Goal: Transaction & Acquisition: Purchase product/service

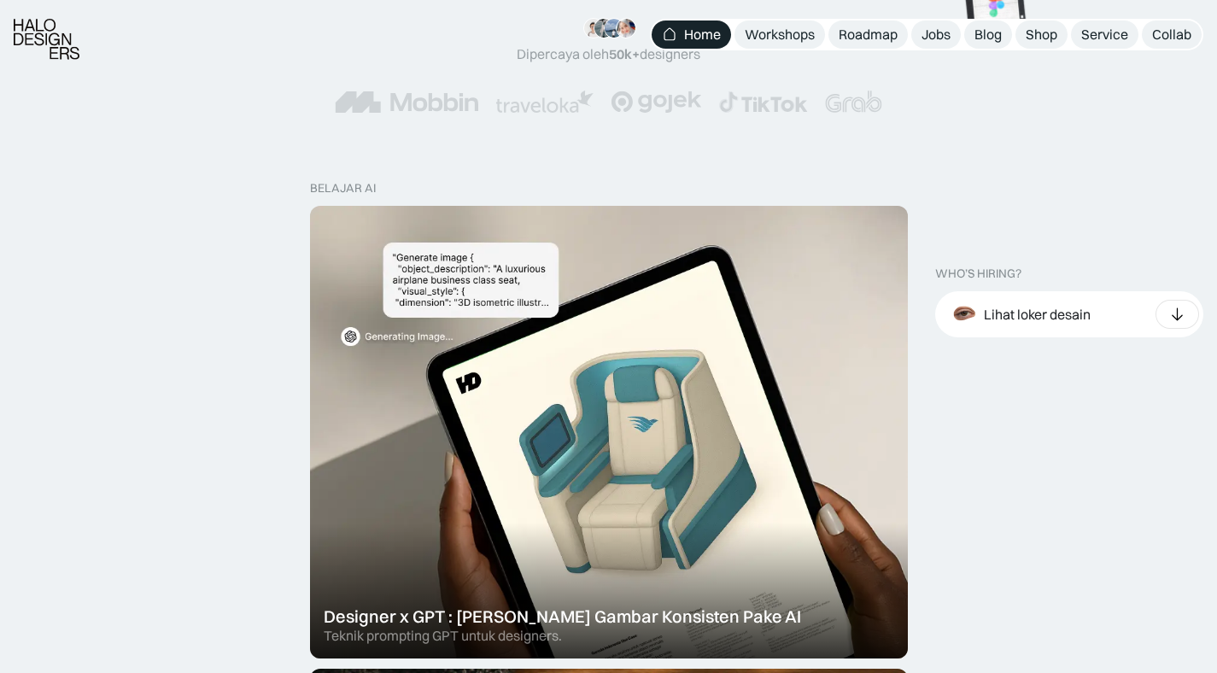
scroll to position [435, 0]
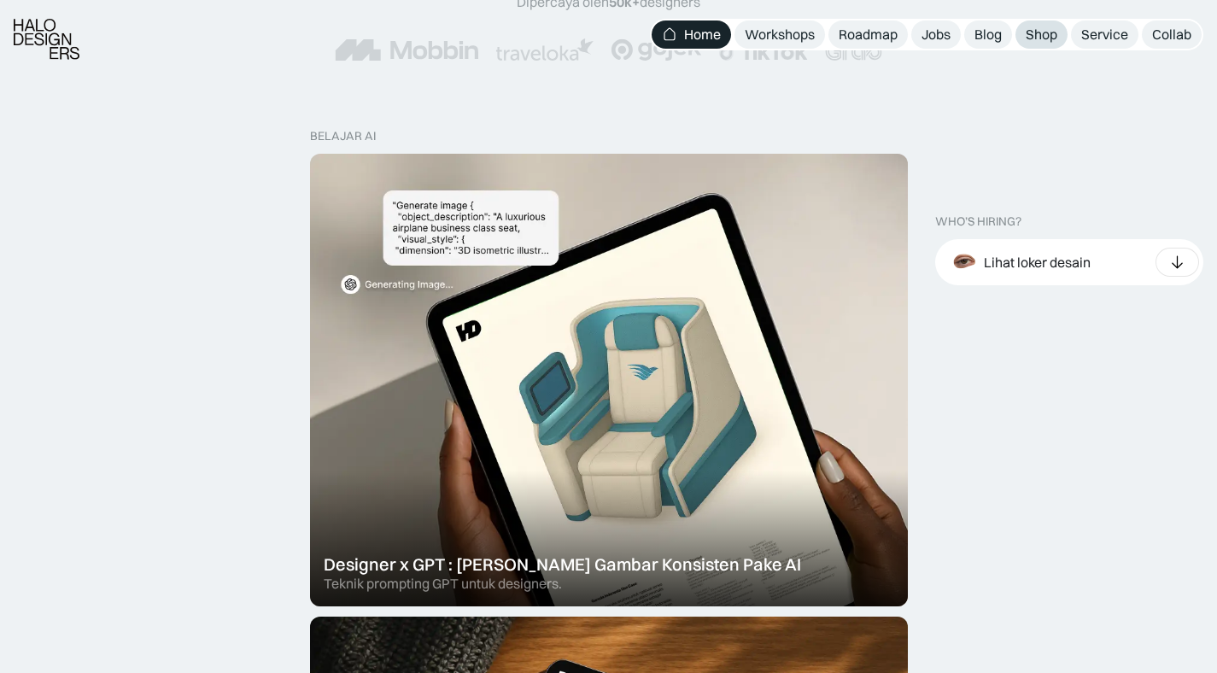
click at [1022, 38] on link "Shop" at bounding box center [1041, 34] width 52 height 28
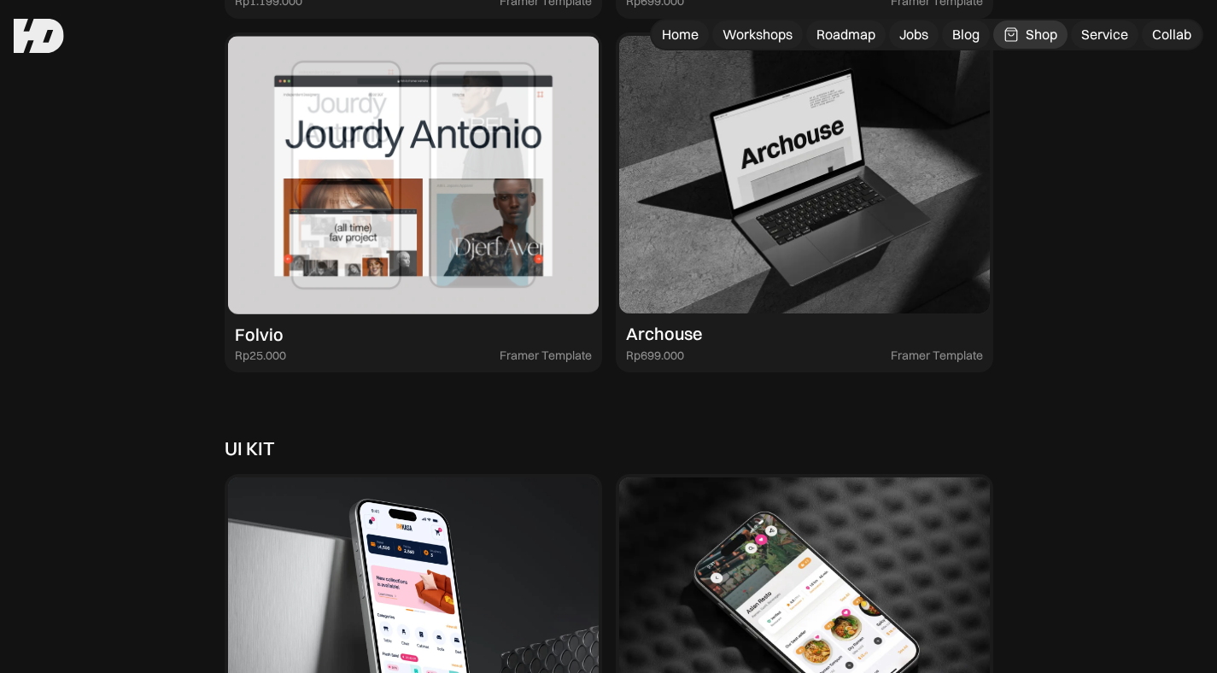
scroll to position [4087, 0]
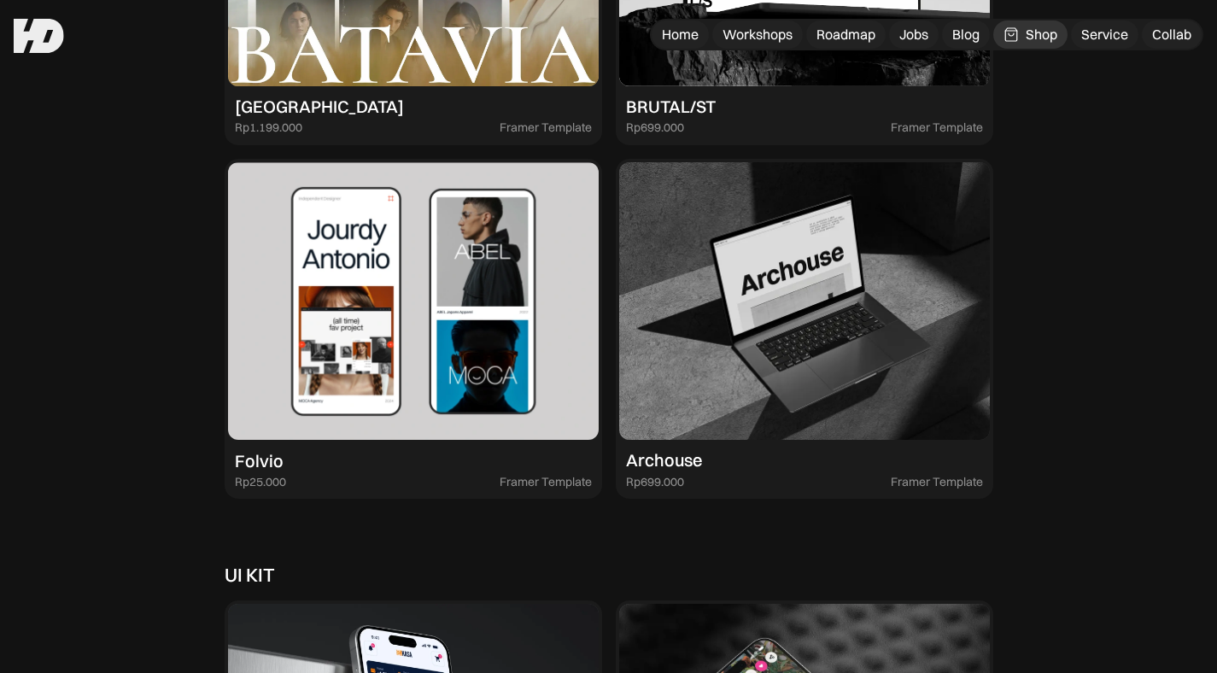
click at [456, 283] on img at bounding box center [413, 301] width 371 height 278
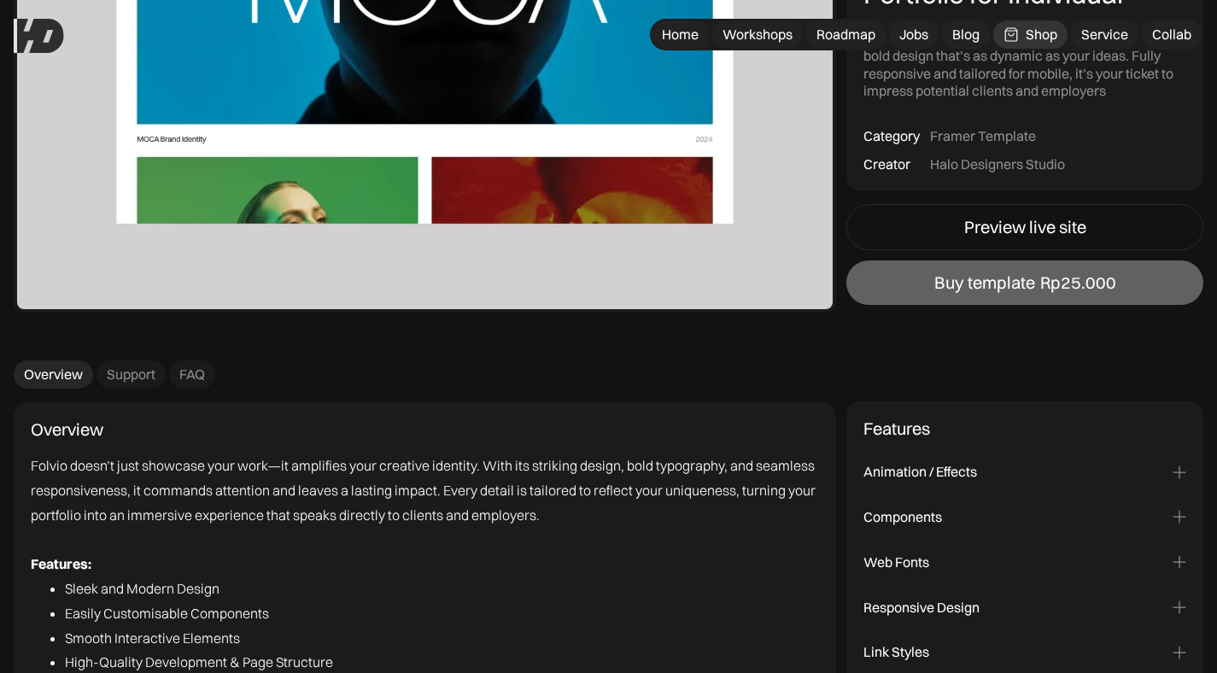
scroll to position [2268, 0]
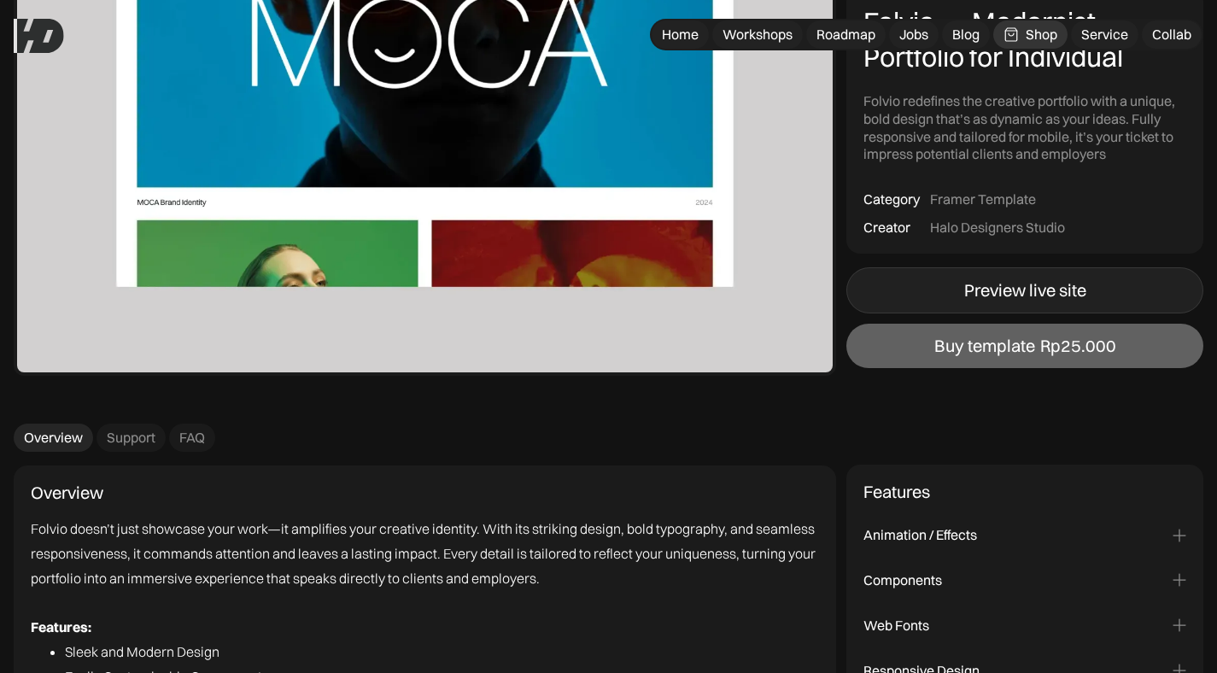
click at [946, 282] on link "Preview live site" at bounding box center [1024, 289] width 357 height 46
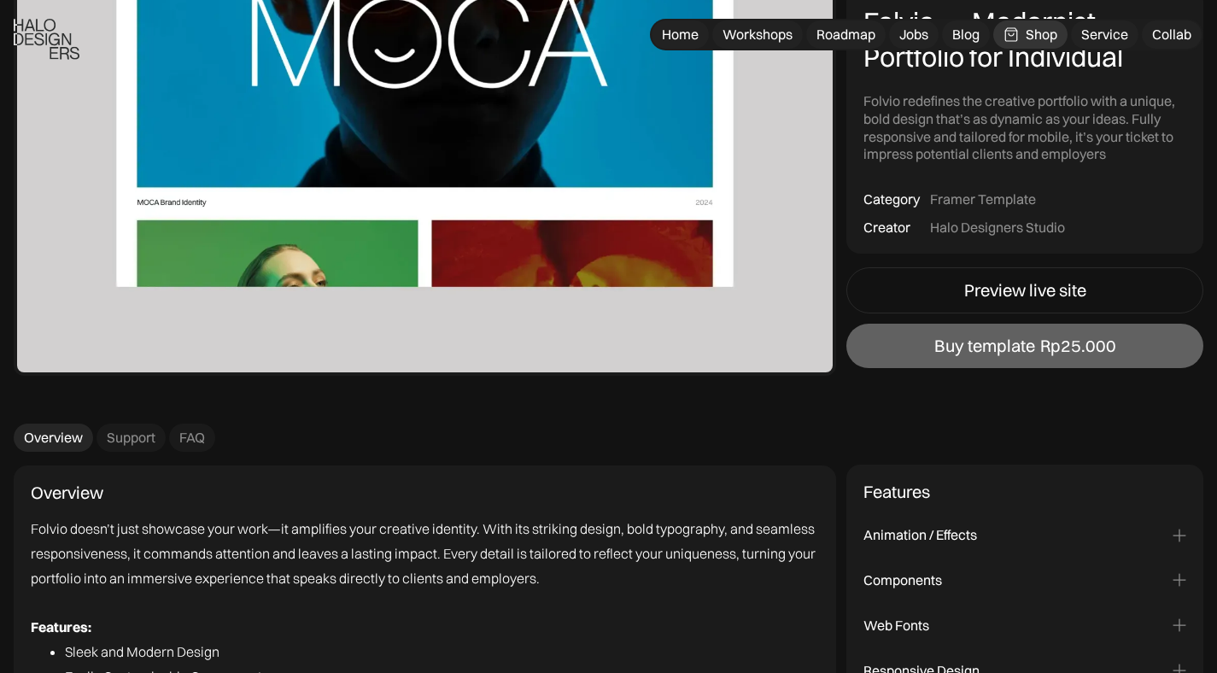
scroll to position [2475, 0]
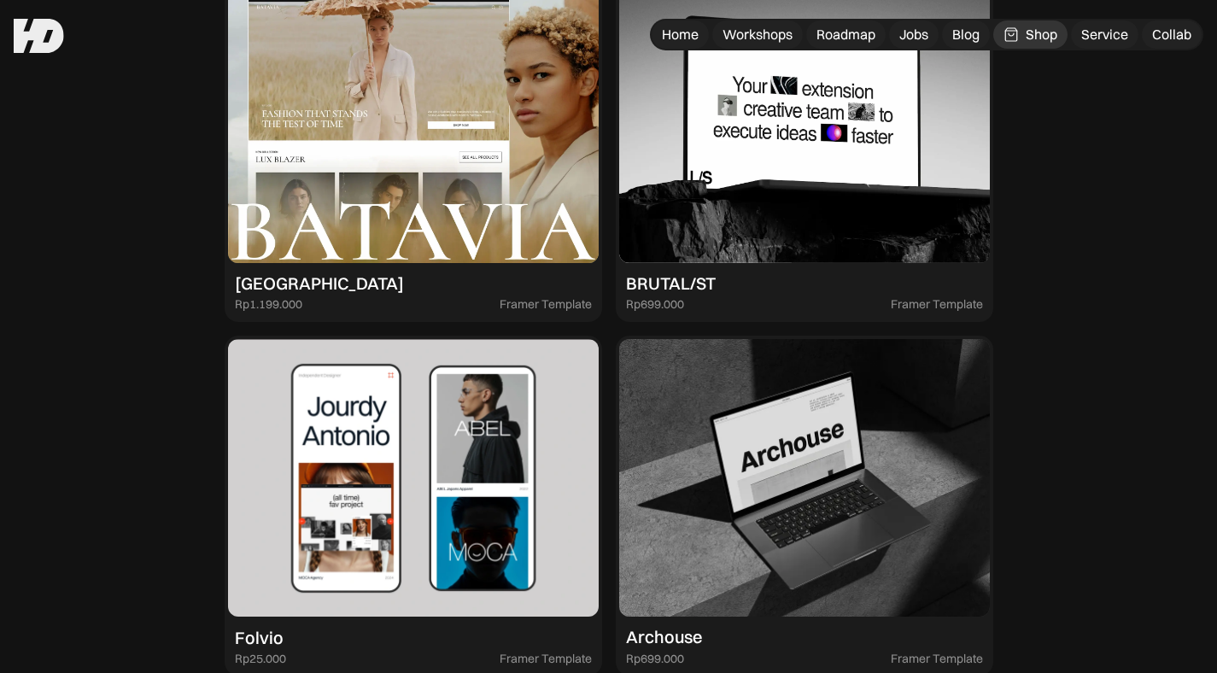
scroll to position [3848, 0]
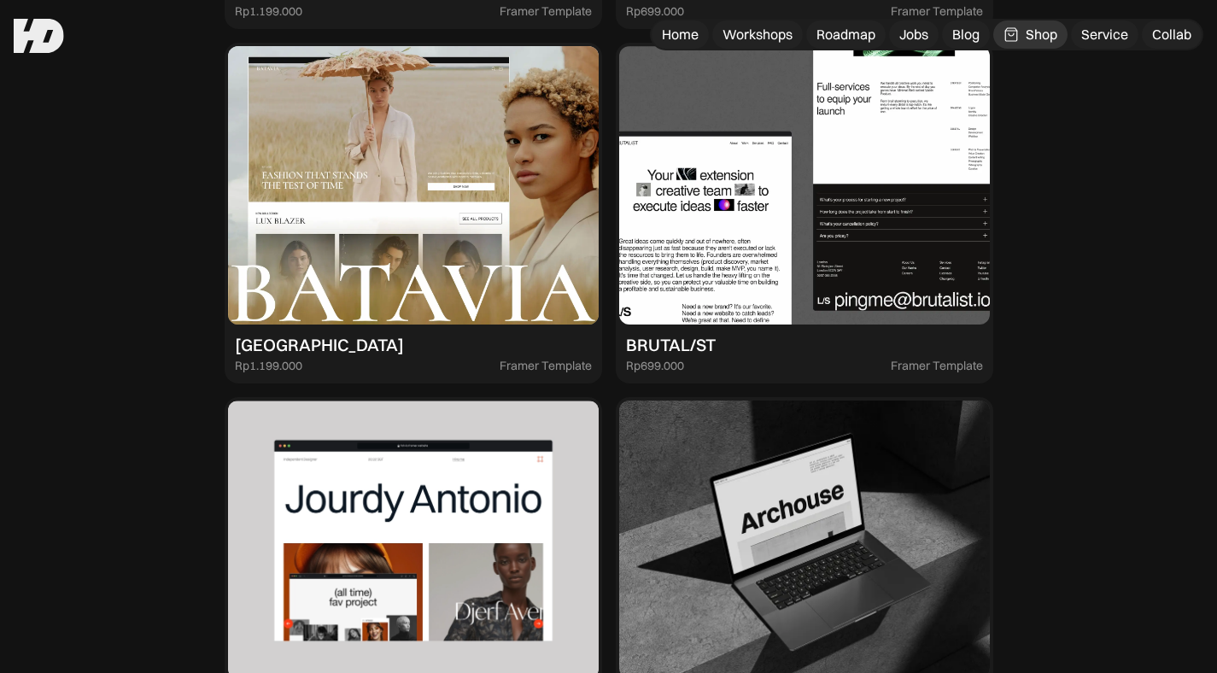
click at [854, 146] on img at bounding box center [804, 185] width 371 height 278
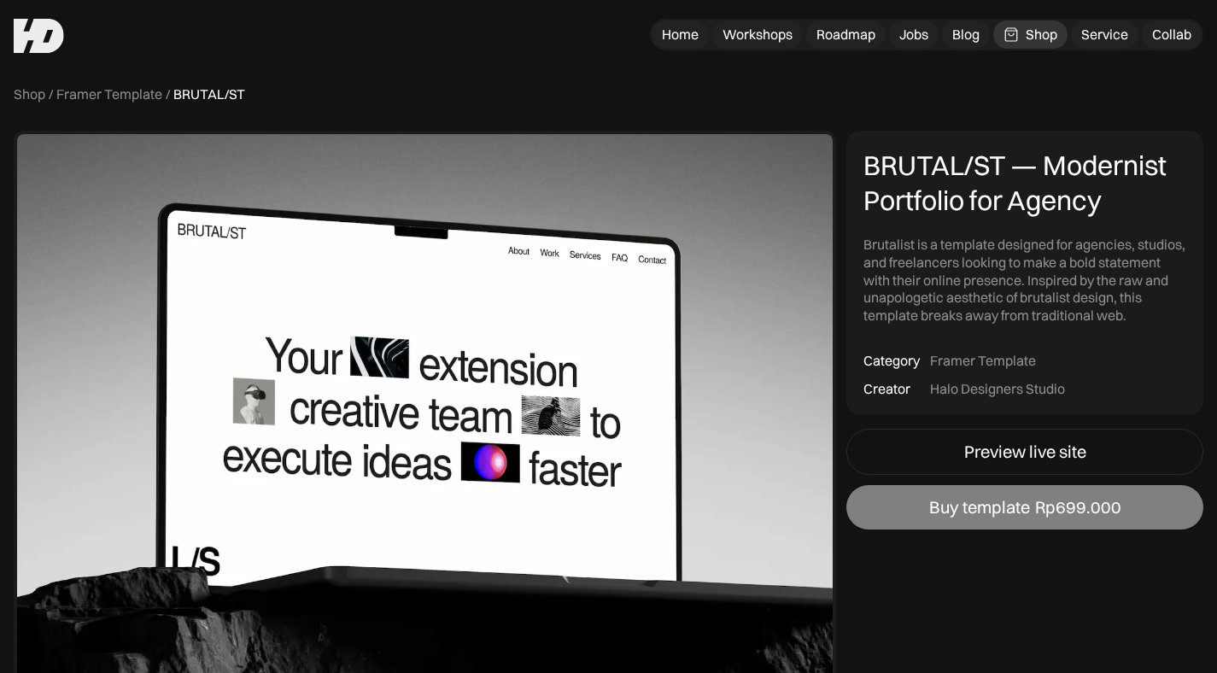
click at [919, 506] on link "Buy template Rp699.000" at bounding box center [1024, 507] width 357 height 44
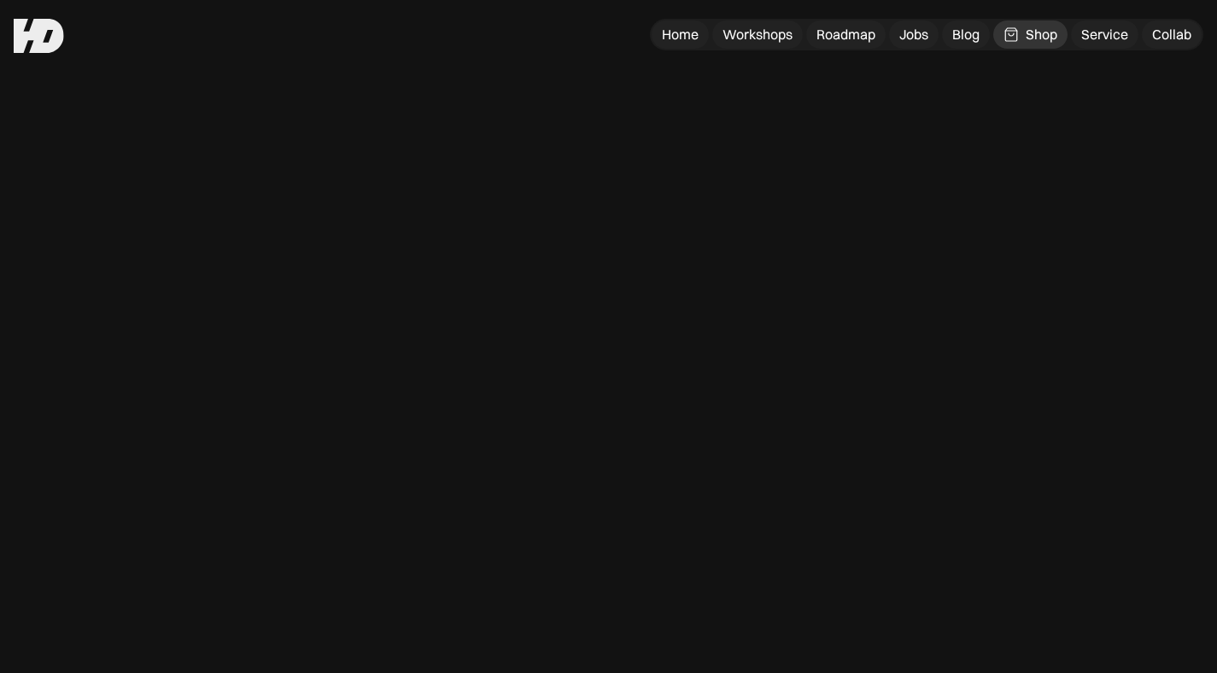
scroll to position [22, 0]
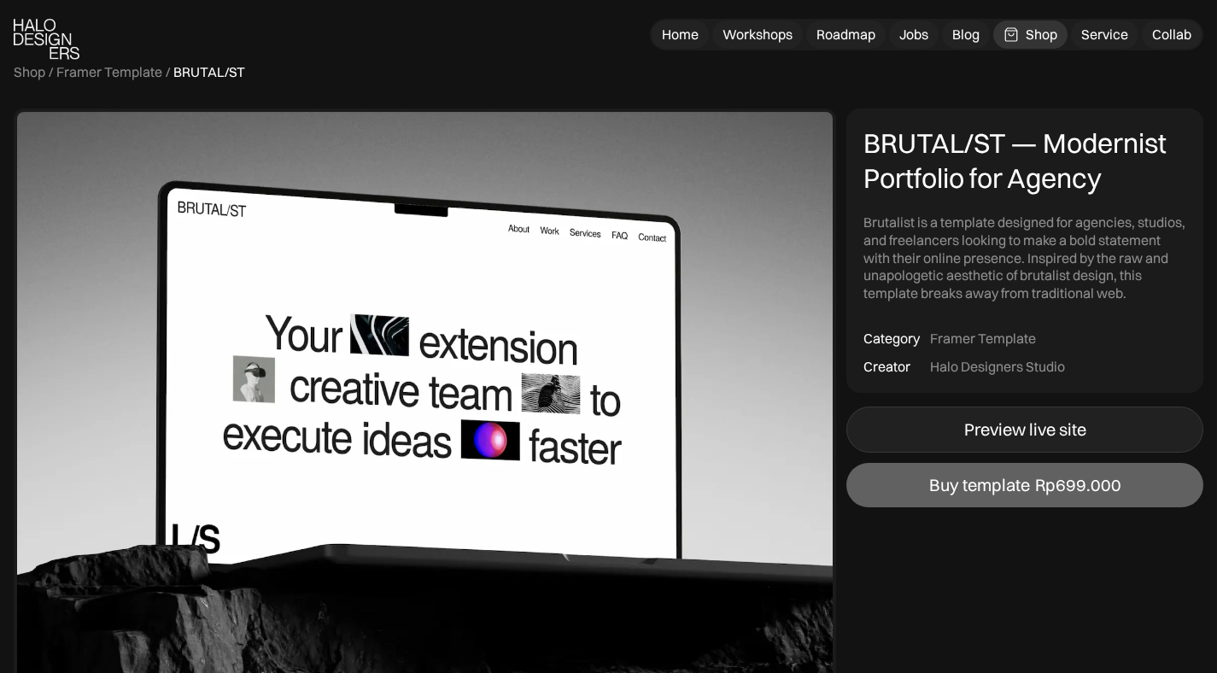
click at [961, 430] on link "Preview live site" at bounding box center [1024, 429] width 357 height 46
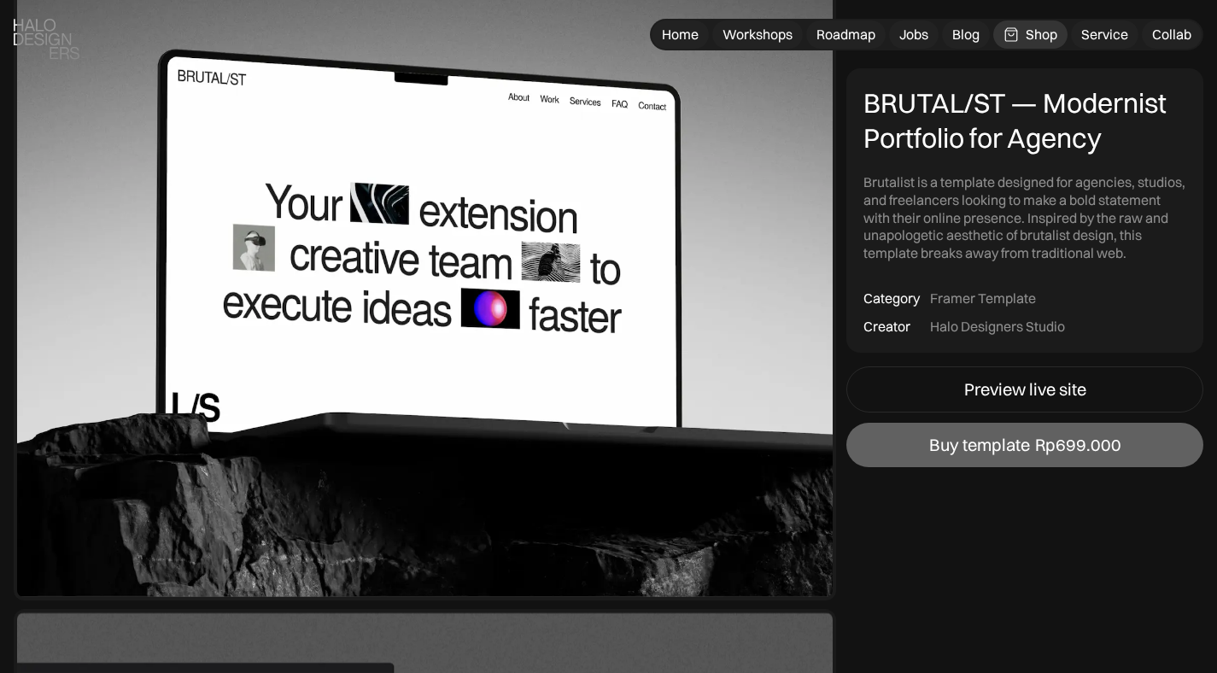
scroll to position [785, 0]
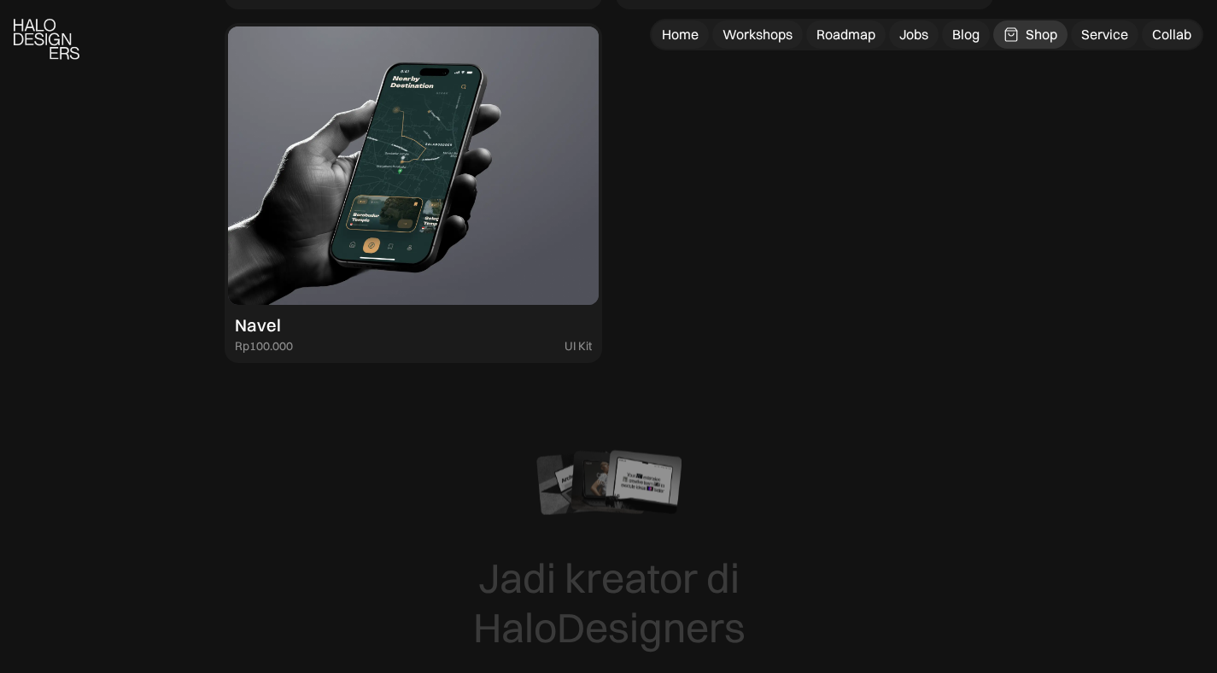
scroll to position [5449, 0]
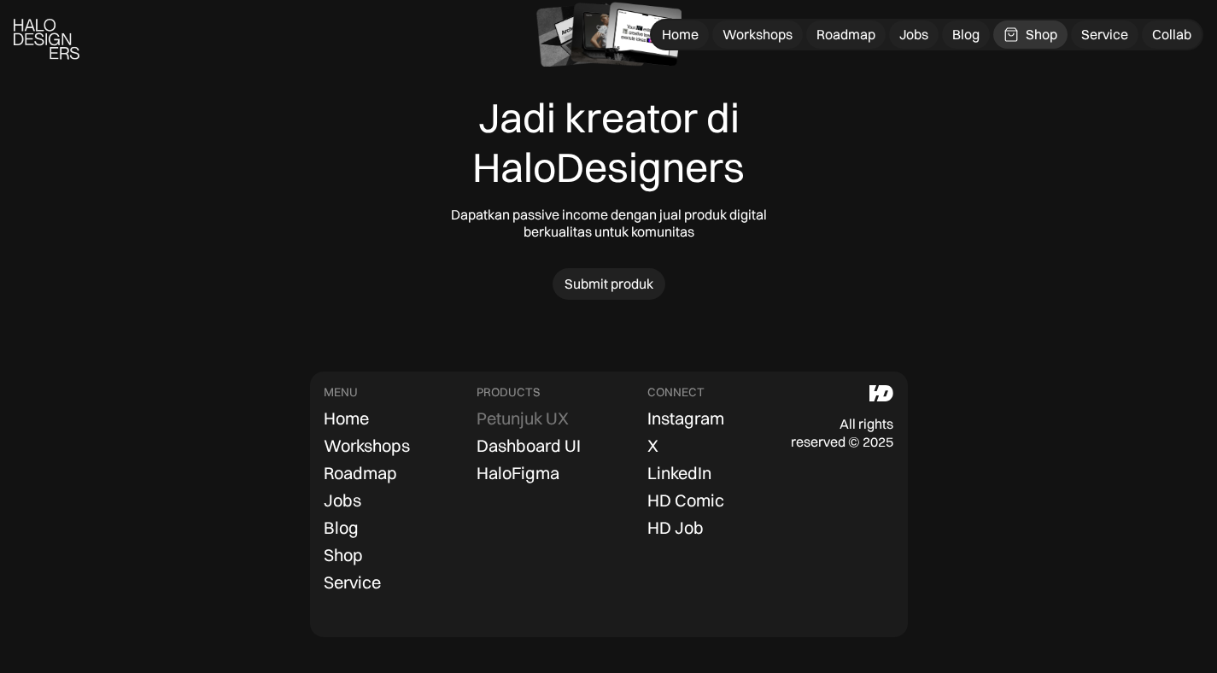
click at [499, 417] on div "Petunjuk UX" at bounding box center [522, 418] width 92 height 20
